Goal: Information Seeking & Learning: Find specific fact

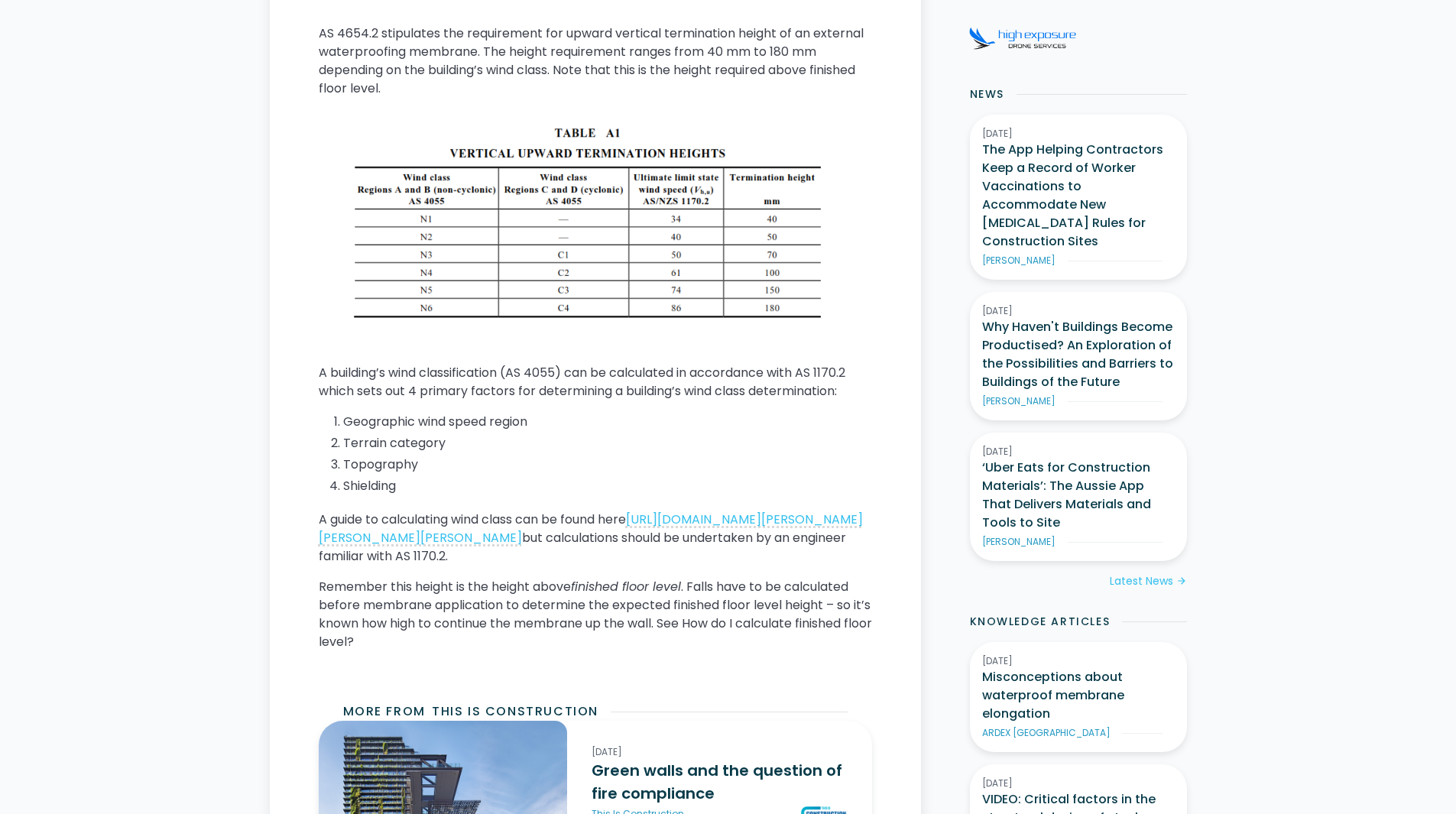
scroll to position [883, 0]
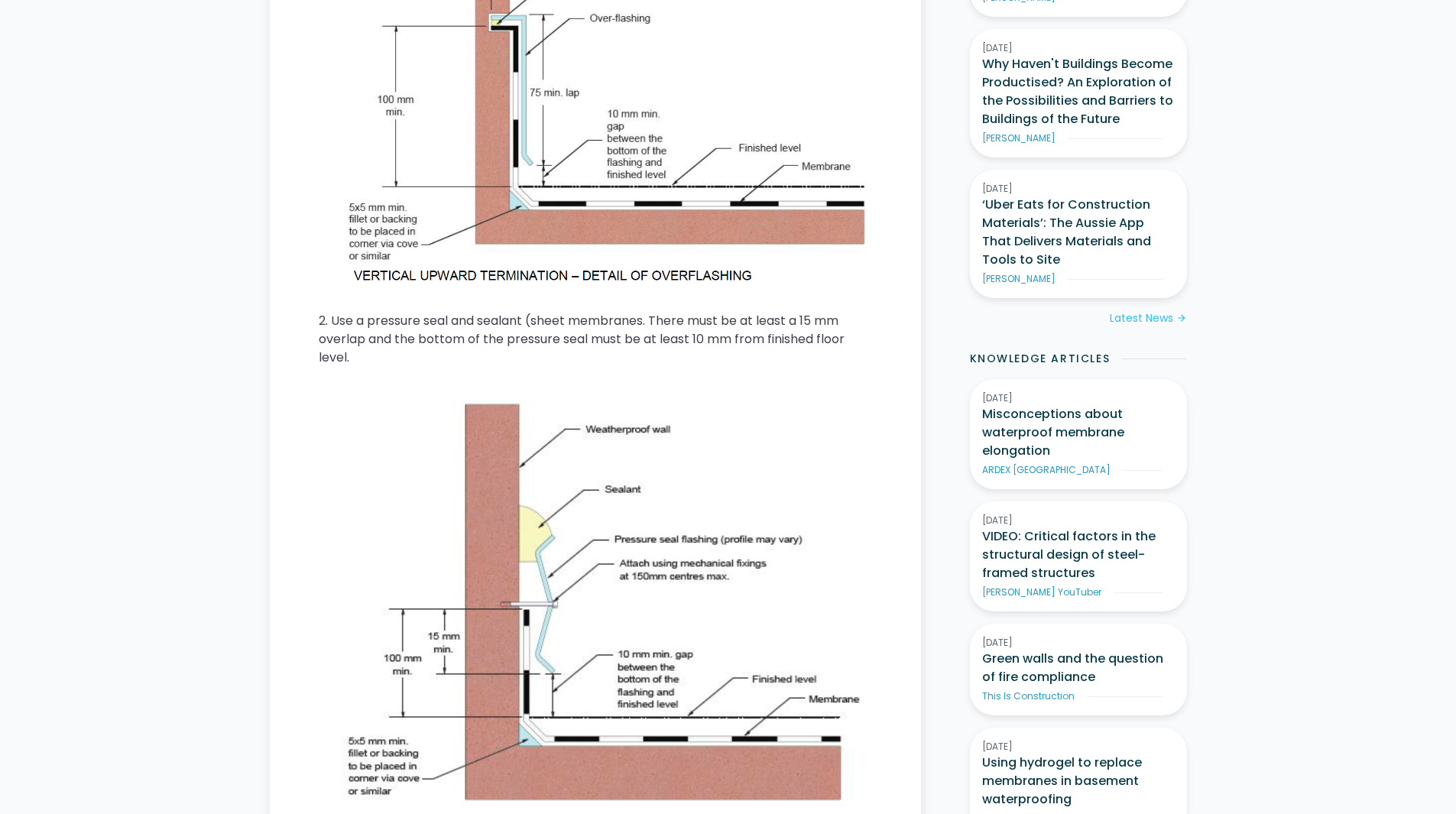
scroll to position [1222, 0]
